Goal: Information Seeking & Learning: Learn about a topic

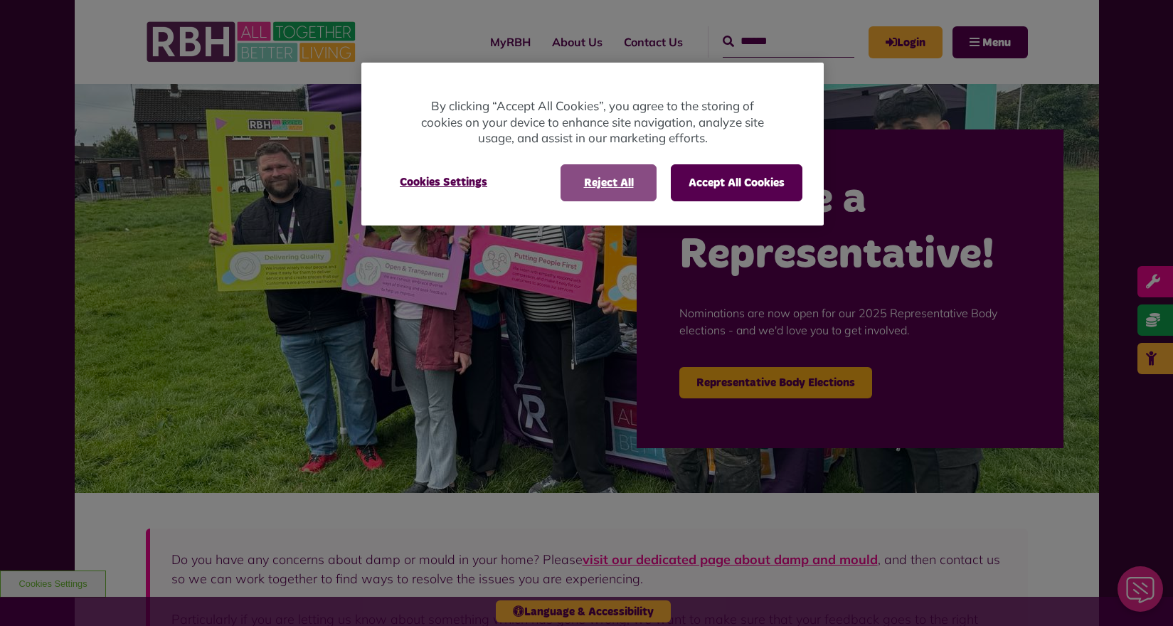
click at [632, 184] on button "Reject All" at bounding box center [609, 182] width 96 height 37
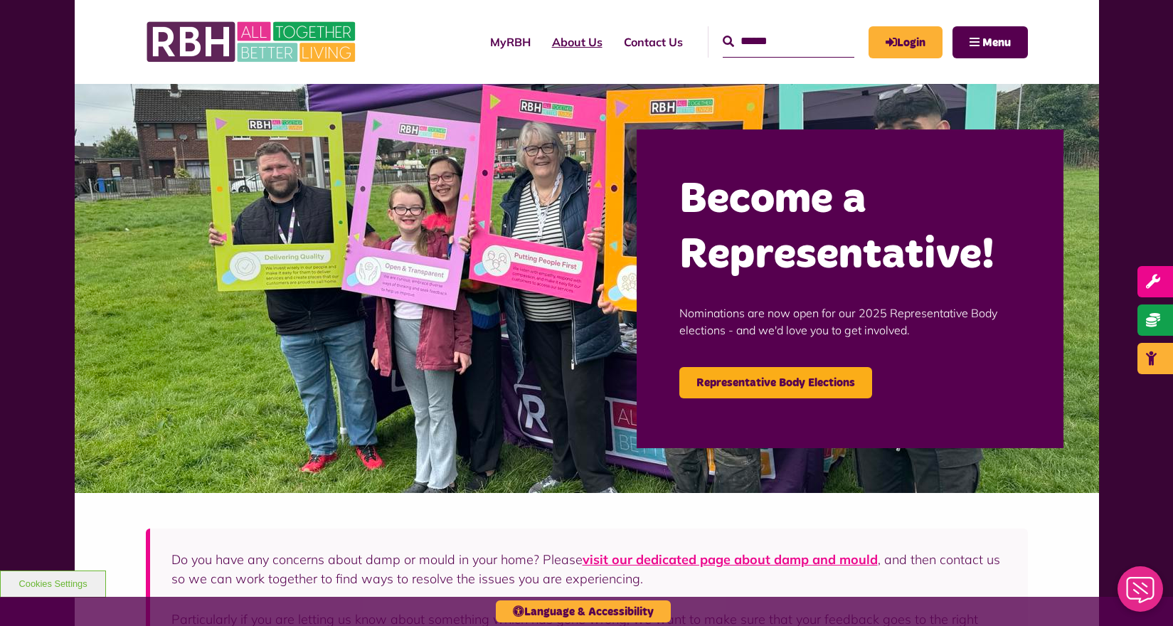
click at [544, 42] on link "About Us" at bounding box center [577, 42] width 72 height 38
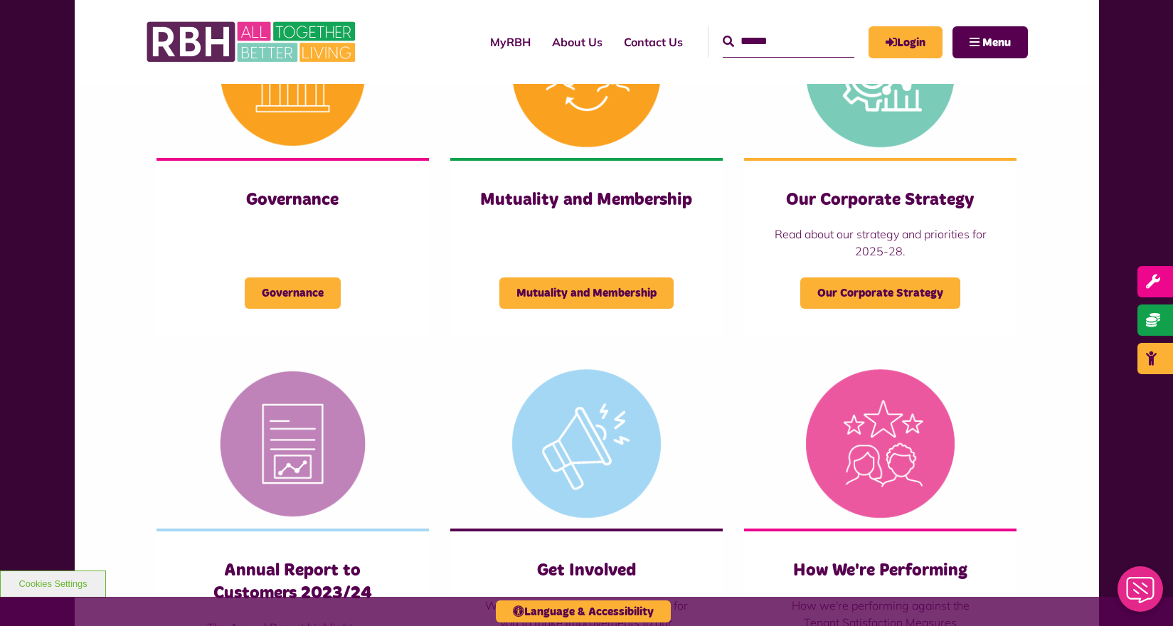
scroll to position [698, 0]
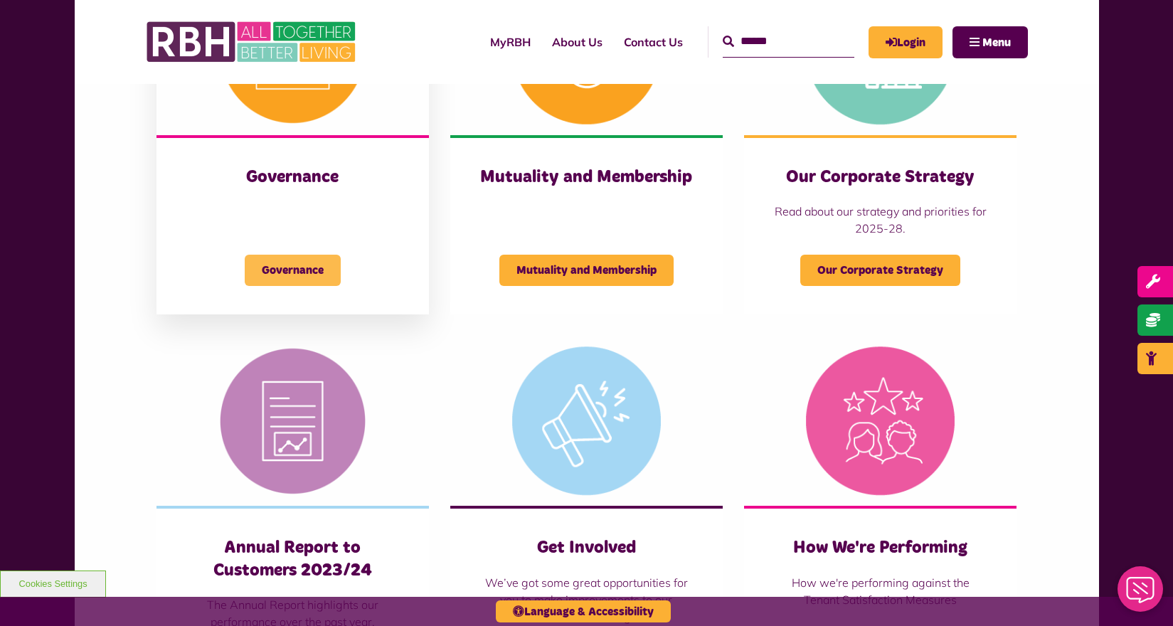
click at [277, 272] on span "Governance" at bounding box center [293, 270] width 96 height 31
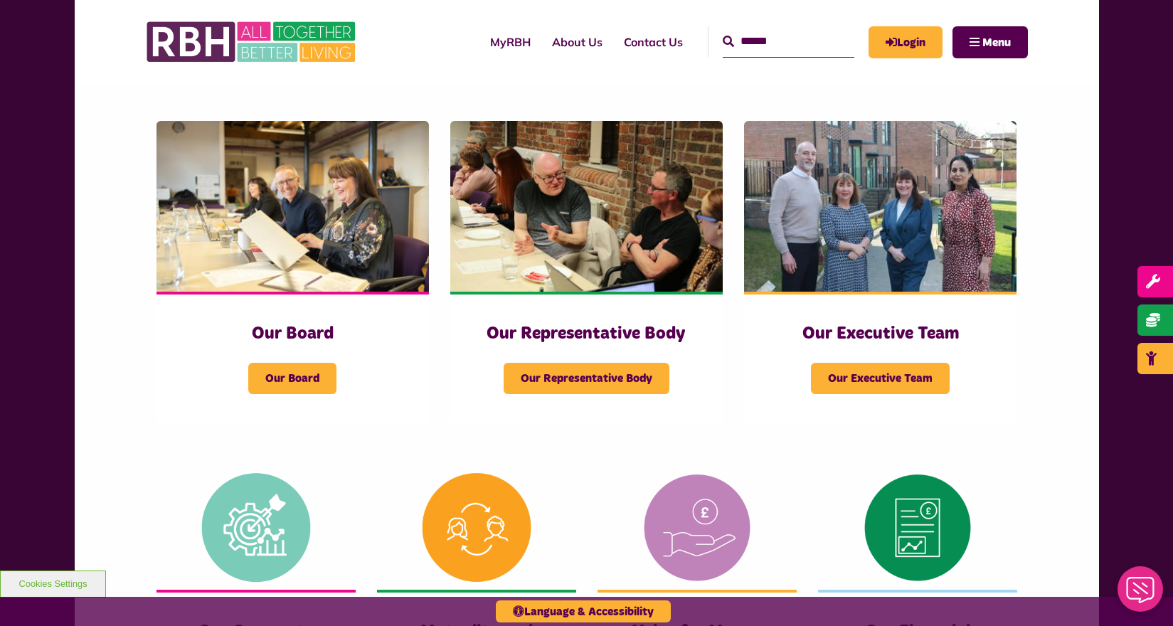
scroll to position [236, 0]
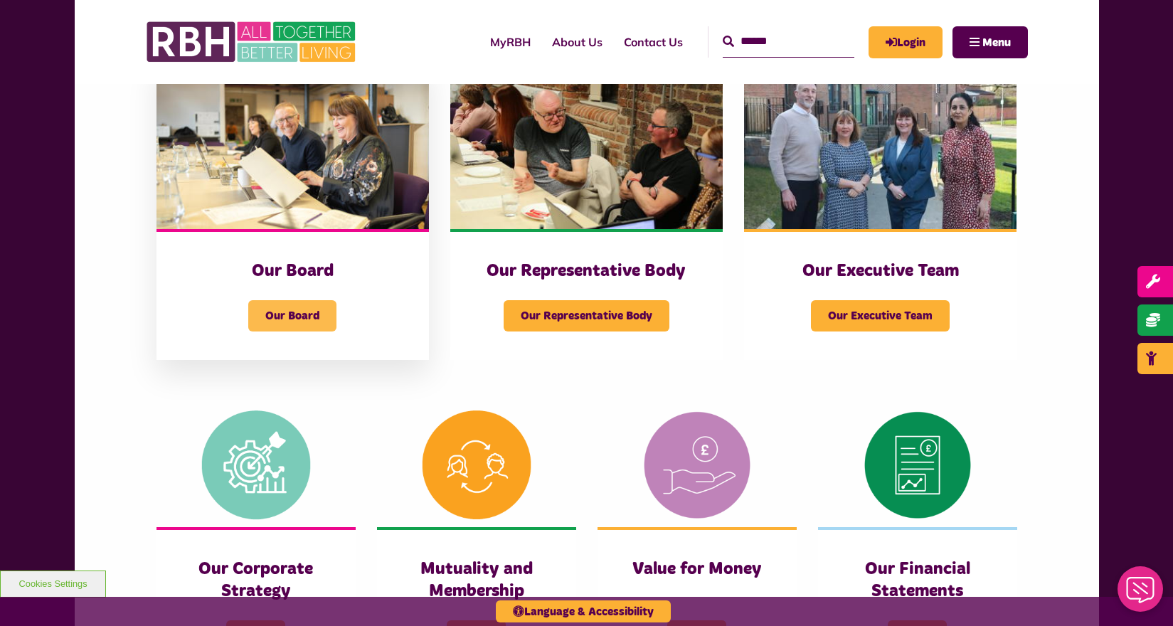
click at [297, 305] on span "Our Board" at bounding box center [292, 315] width 88 height 31
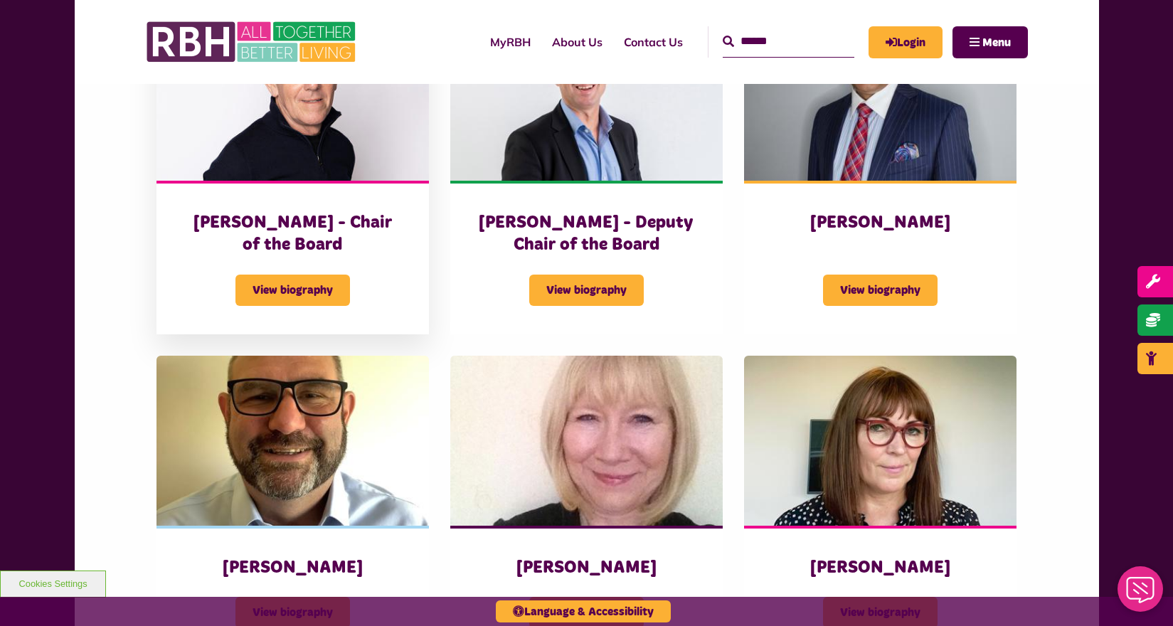
scroll to position [741, 0]
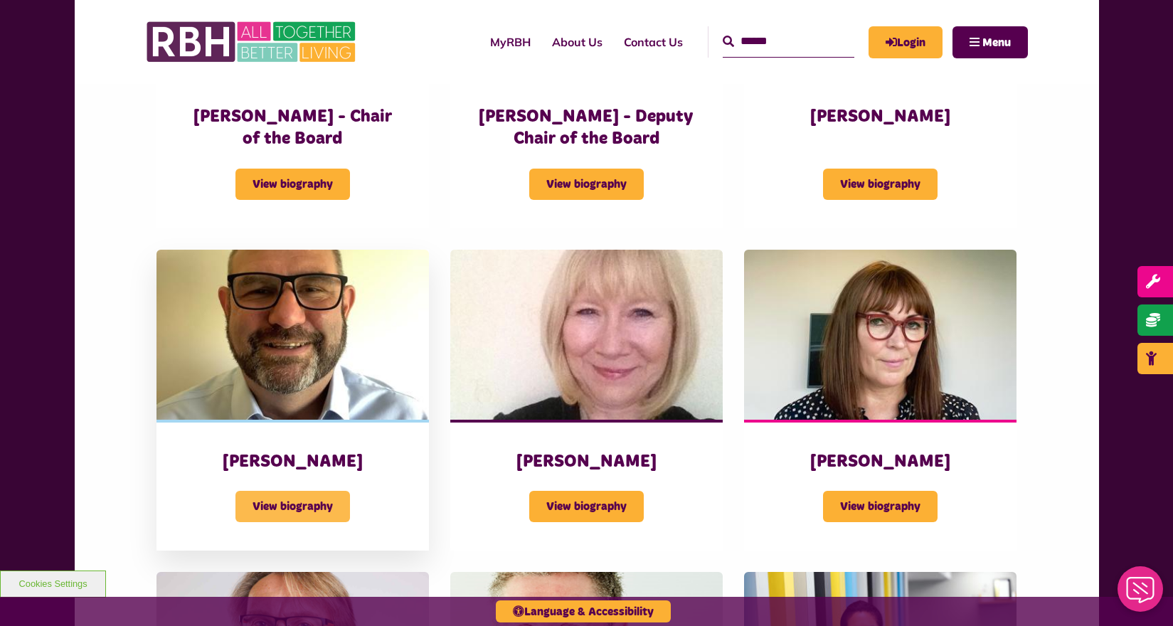
click at [300, 502] on span "View biography" at bounding box center [292, 506] width 115 height 31
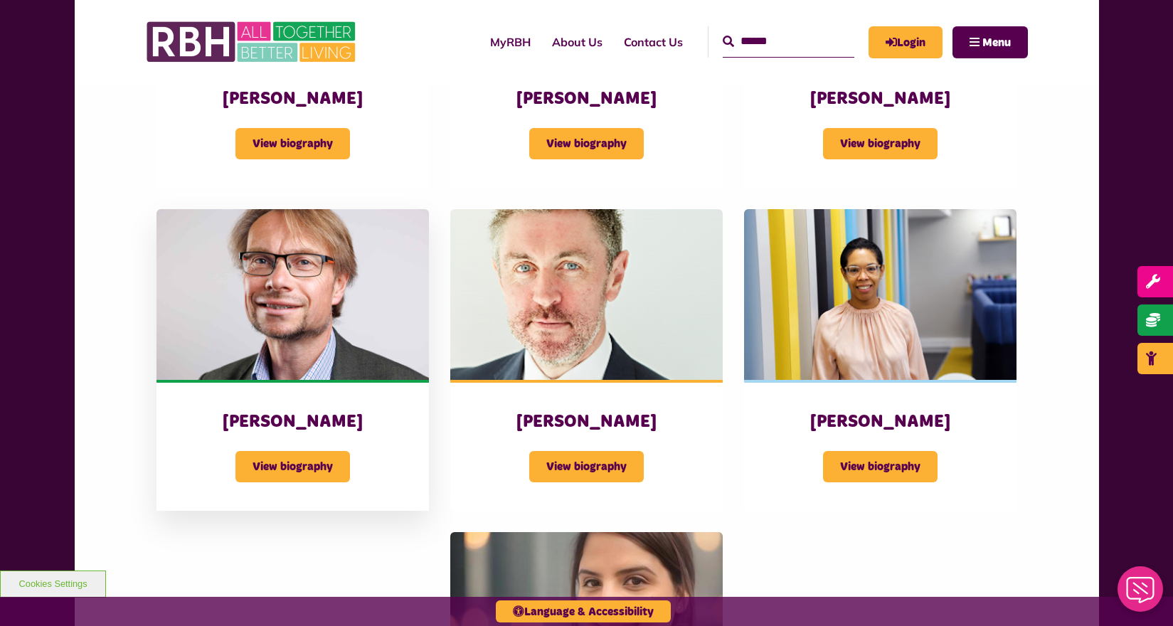
scroll to position [1126, 0]
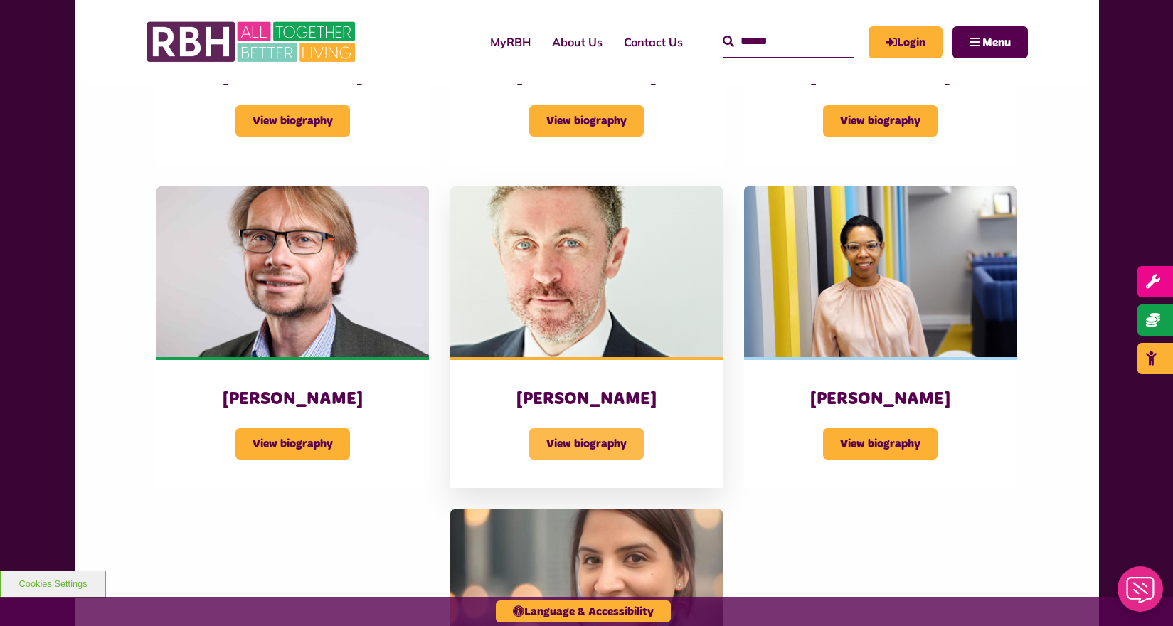
click at [584, 446] on span "View biography" at bounding box center [586, 443] width 115 height 31
